Goal: Feedback & Contribution: Submit feedback/report problem

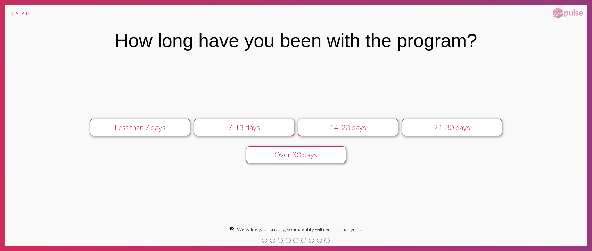
click at [453, 127] on div "21-30 days" at bounding box center [452, 127] width 90 height 9
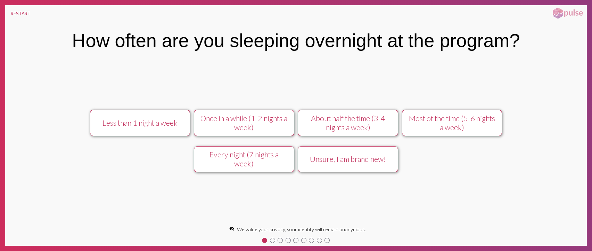
click at [453, 127] on div "Most of the time (5-6 nights a week)" at bounding box center [452, 123] width 90 height 18
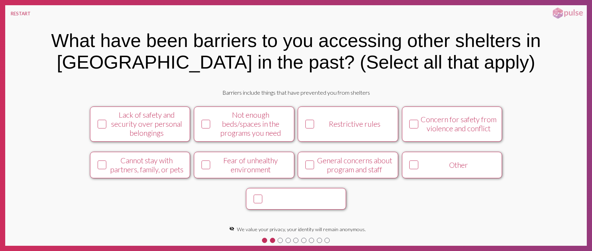
click at [317, 195] on button at bounding box center [296, 198] width 100 height 21
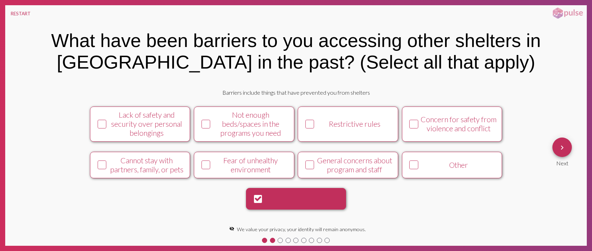
click at [559, 149] on mat-icon "keyboard_arrow_right" at bounding box center [562, 147] width 8 height 8
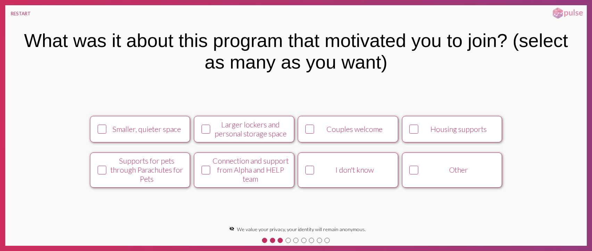
click at [482, 131] on div "Housing supports" at bounding box center [458, 128] width 76 height 9
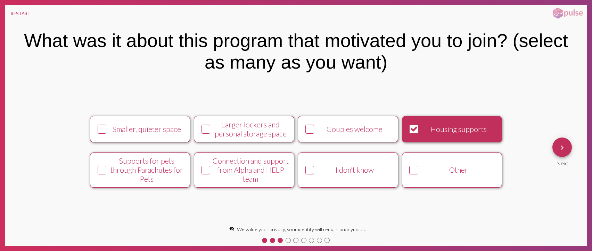
click at [563, 148] on mat-icon "keyboard_arrow_right" at bounding box center [562, 147] width 8 height 8
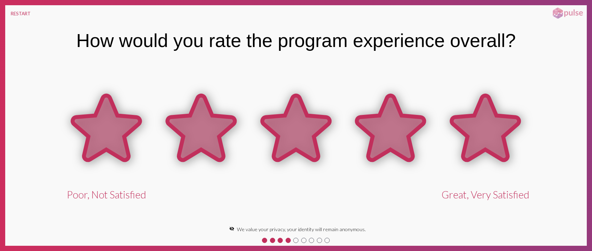
click at [493, 138] on icon at bounding box center [485, 127] width 67 height 65
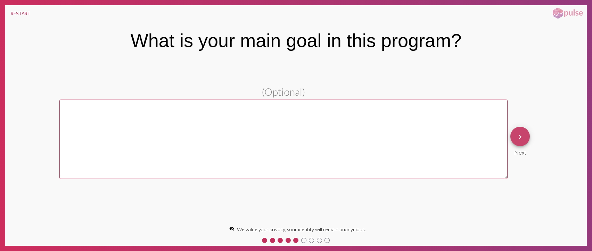
click at [524, 140] on button "keyboard_arrow_right" at bounding box center [519, 135] width 19 height 19
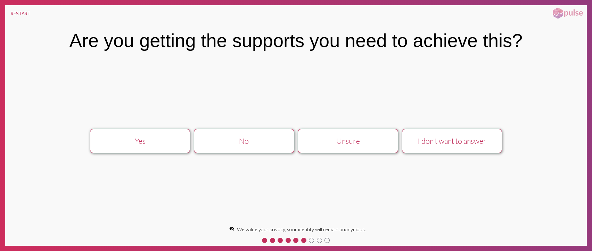
click at [250, 139] on div "No" at bounding box center [244, 140] width 90 height 9
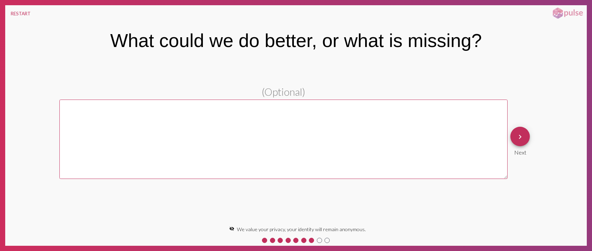
click at [522, 136] on mat-icon "keyboard_arrow_right" at bounding box center [520, 136] width 8 height 8
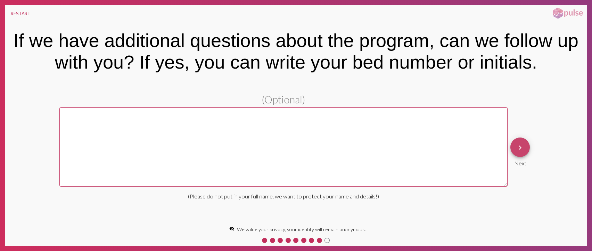
click at [518, 145] on mat-icon "keyboard_arrow_right" at bounding box center [520, 147] width 8 height 8
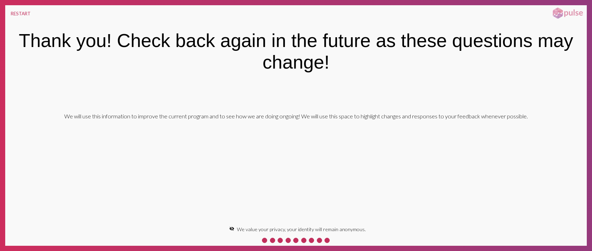
click at [517, 146] on div "We will use this information to improve the current program and to see how we a…" at bounding box center [296, 151] width 582 height 143
